Goal: Find specific page/section: Find specific page/section

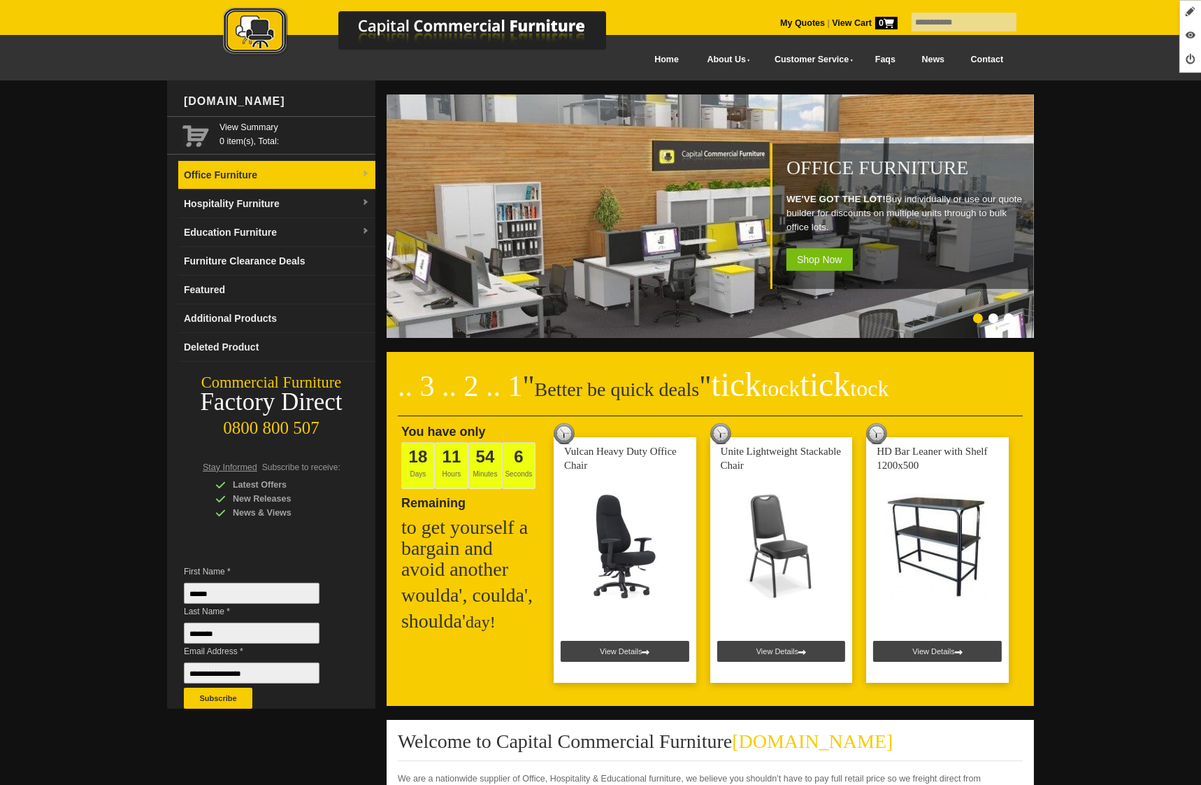
click at [241, 184] on link "Office Furniture" at bounding box center [276, 175] width 197 height 29
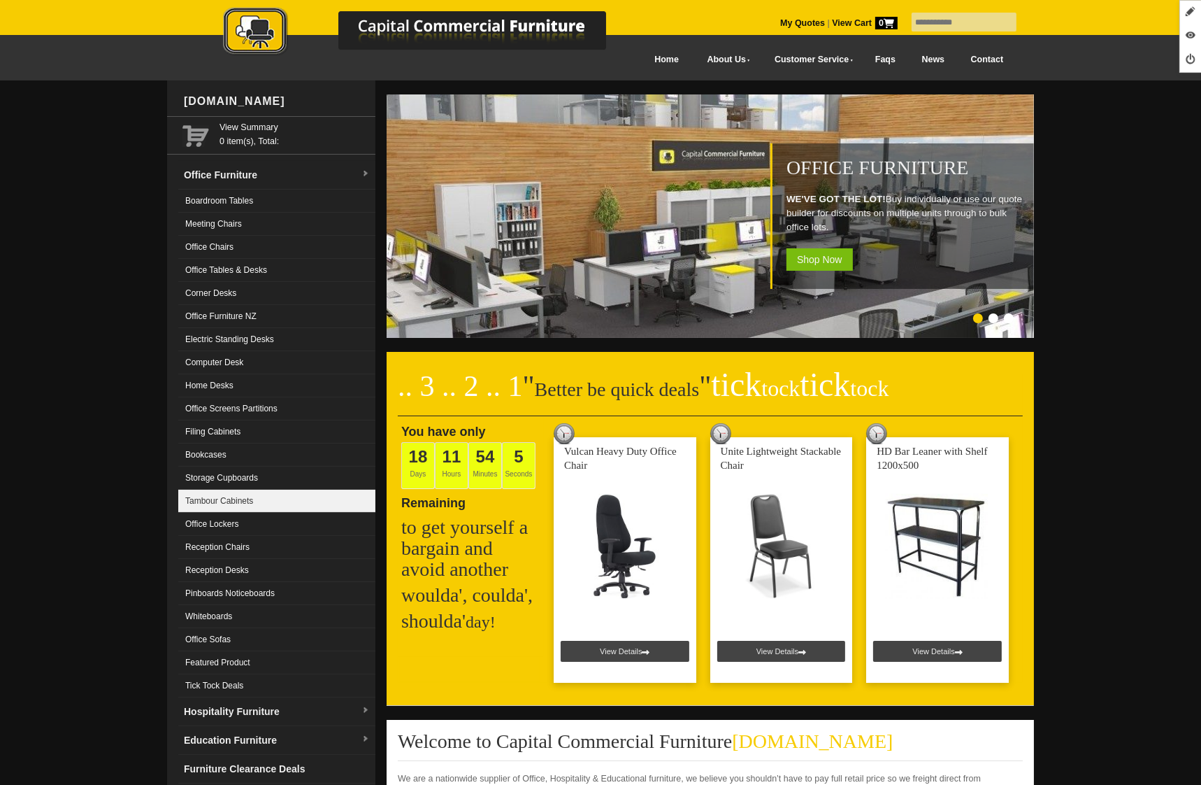
click at [260, 493] on link "Tambour Cabinets" at bounding box center [276, 500] width 197 height 23
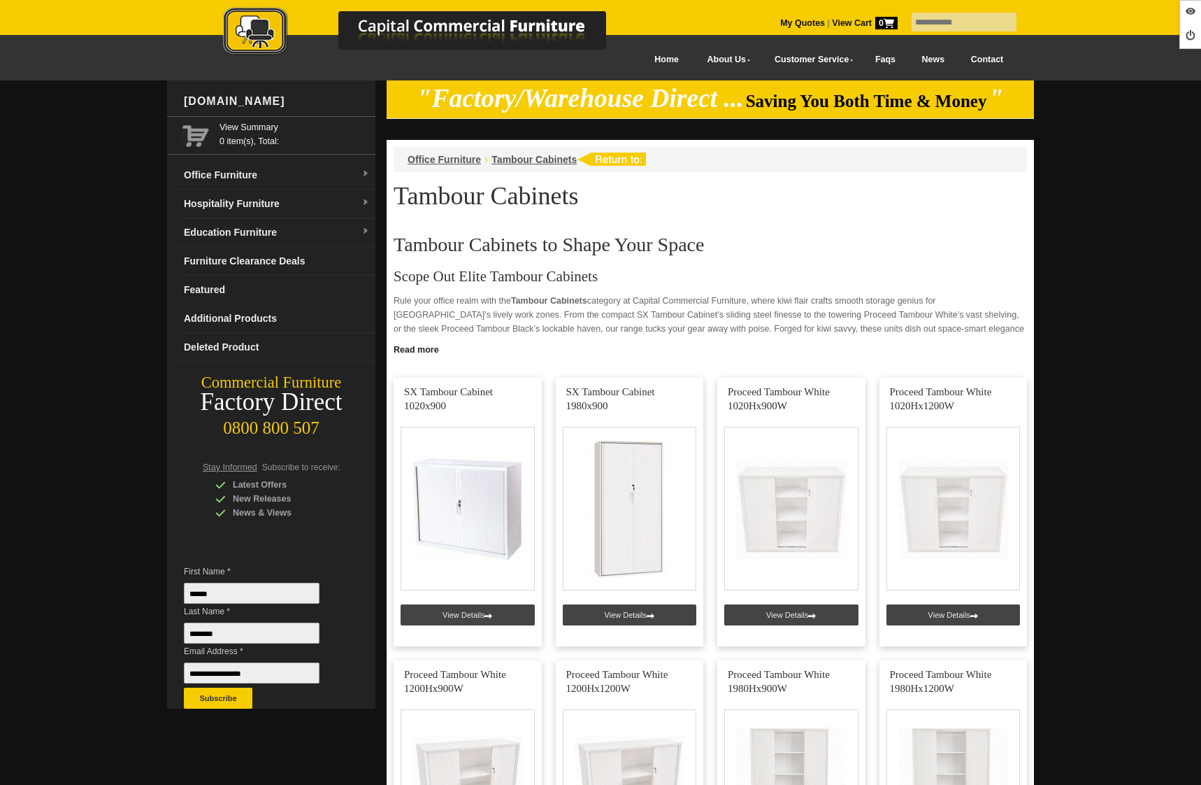
scroll to position [882, 0]
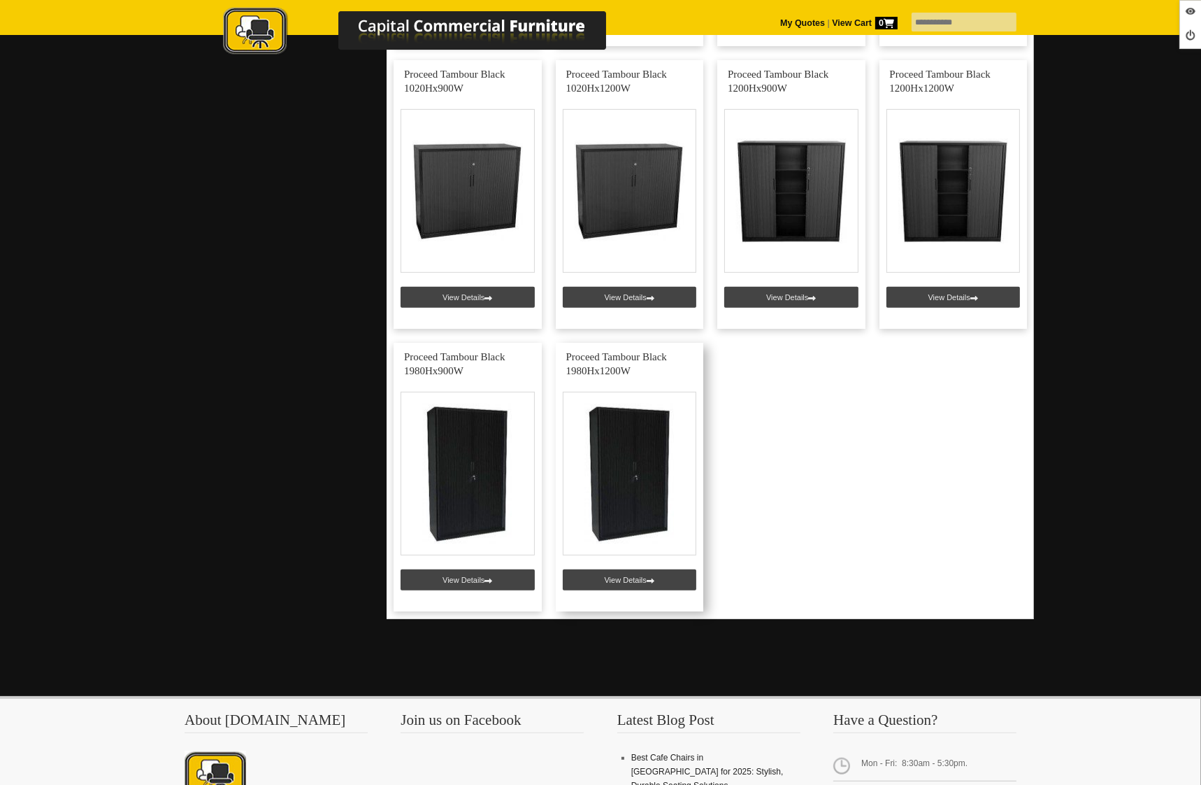
click at [638, 587] on link at bounding box center [630, 477] width 148 height 268
